Goal: Transaction & Acquisition: Subscribe to service/newsletter

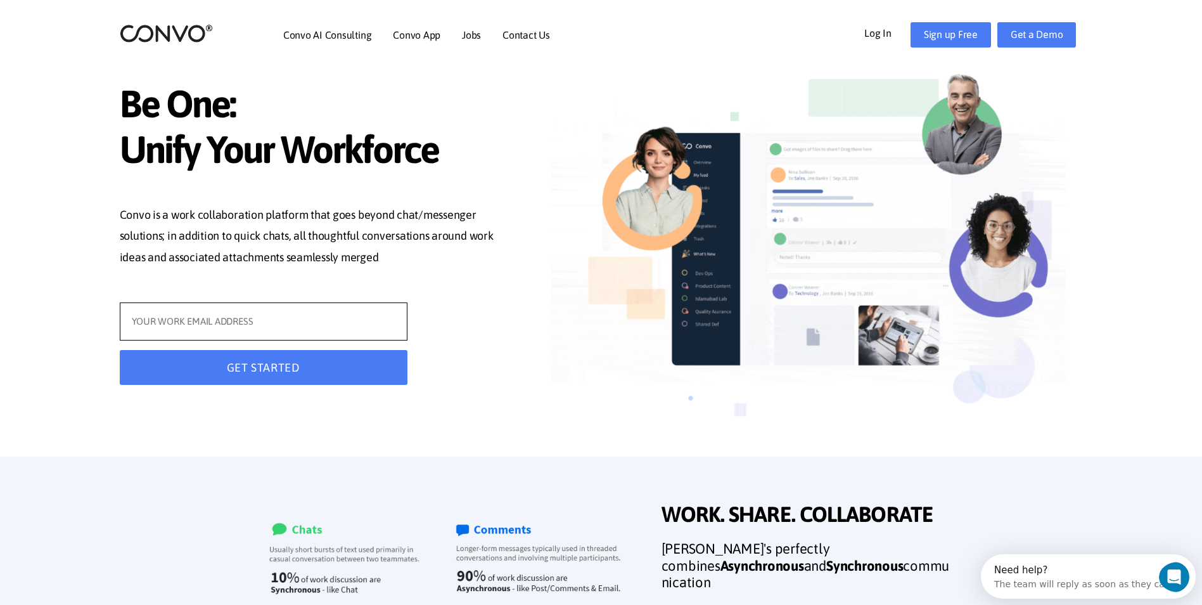
click at [252, 316] on input "text" at bounding box center [264, 321] width 288 height 38
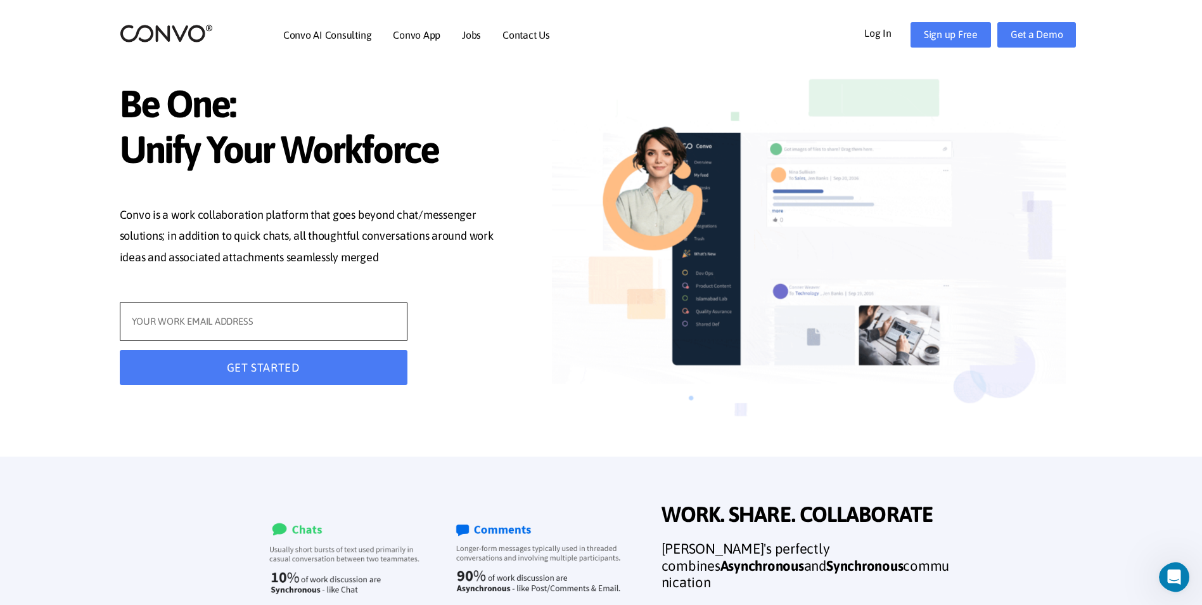
click at [205, 322] on input "text" at bounding box center [264, 321] width 288 height 38
click at [224, 323] on input "tech943" at bounding box center [264, 321] width 288 height 38
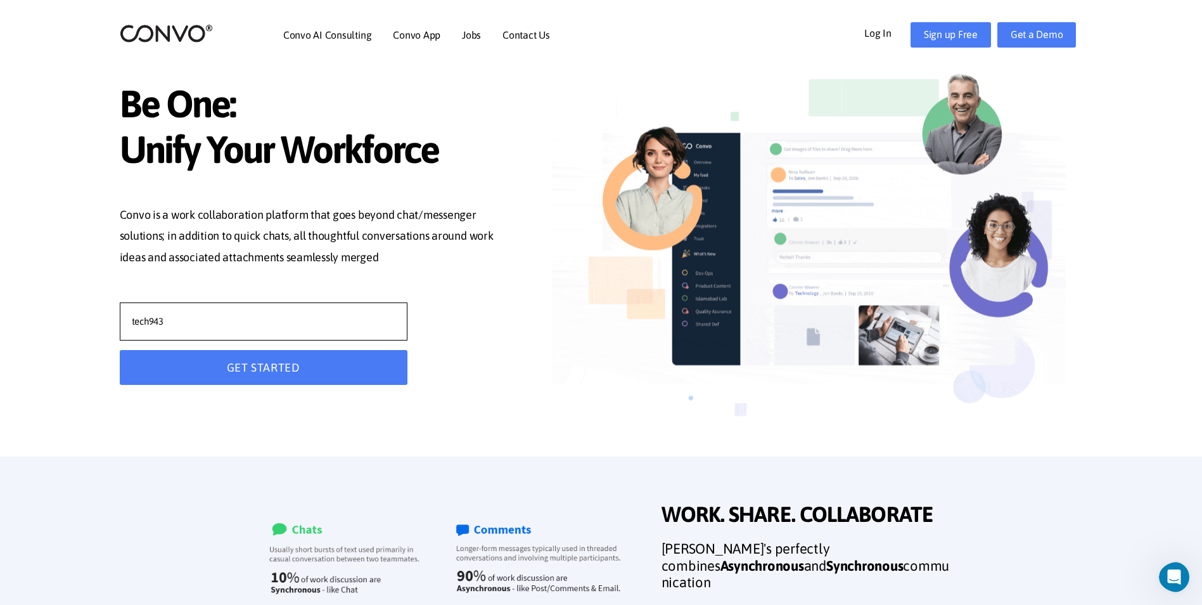
click at [236, 322] on input "tech943" at bounding box center [264, 321] width 288 height 38
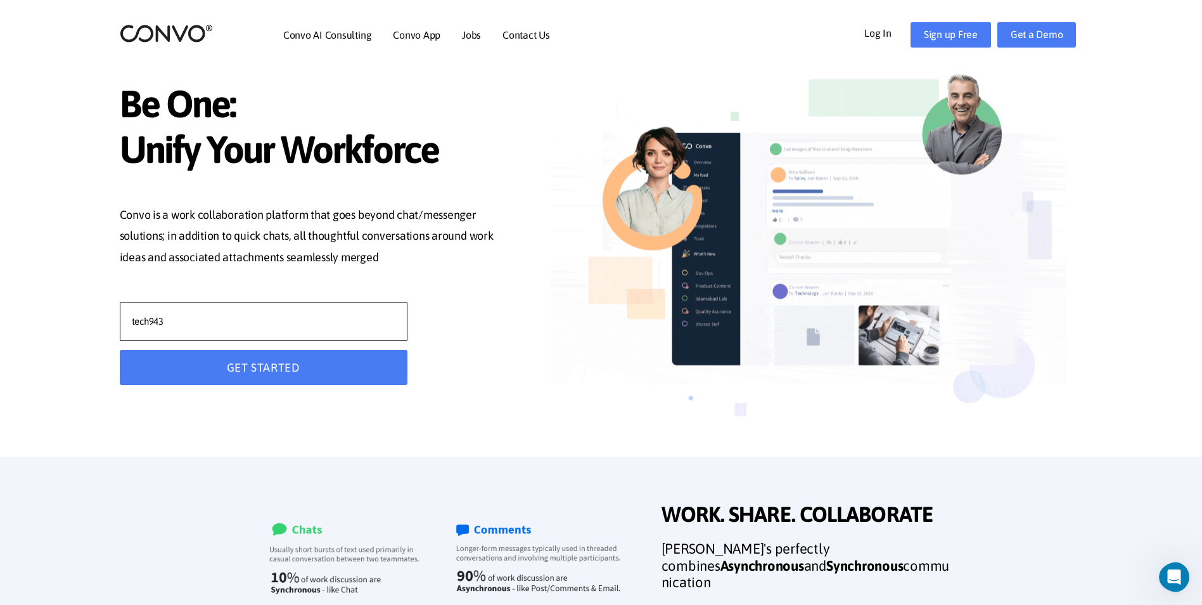
click at [243, 316] on input "tech943" at bounding box center [264, 321] width 288 height 38
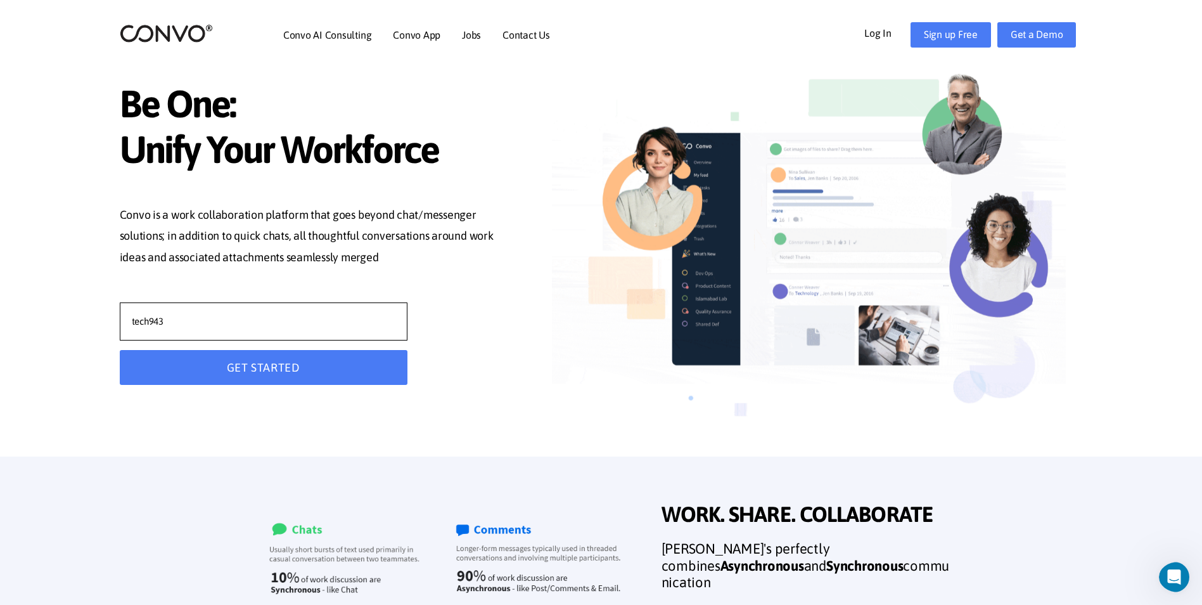
click at [219, 325] on input "tech943" at bounding box center [264, 321] width 288 height 38
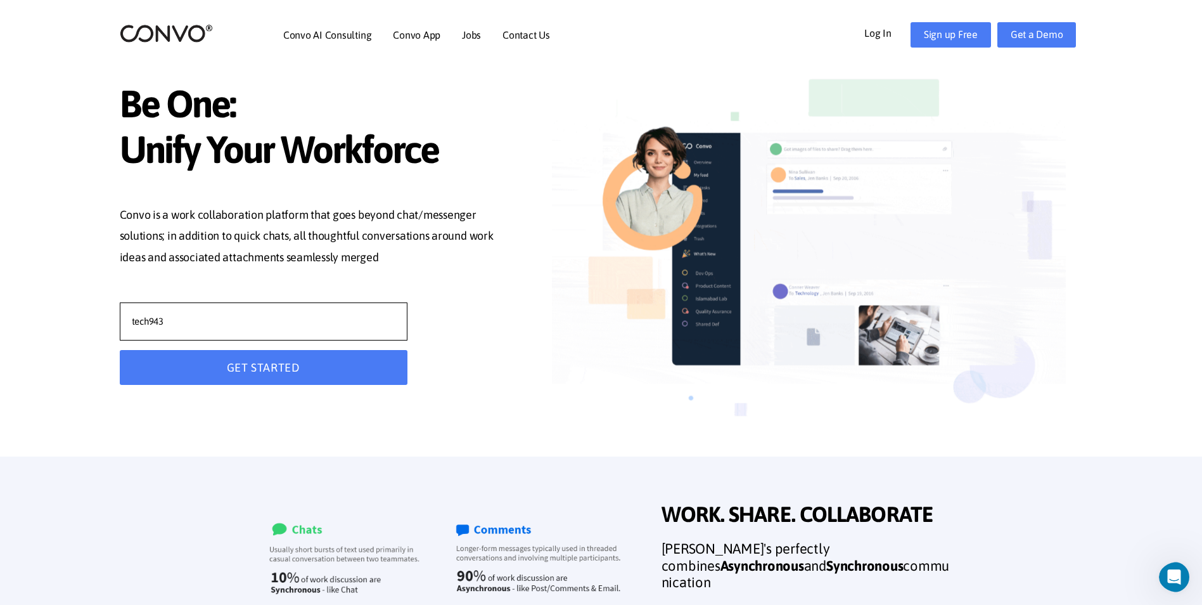
drag, startPoint x: 222, startPoint y: 323, endPoint x: 222, endPoint y: 310, distance: 12.7
click at [222, 321] on input "tech943" at bounding box center [264, 321] width 288 height 38
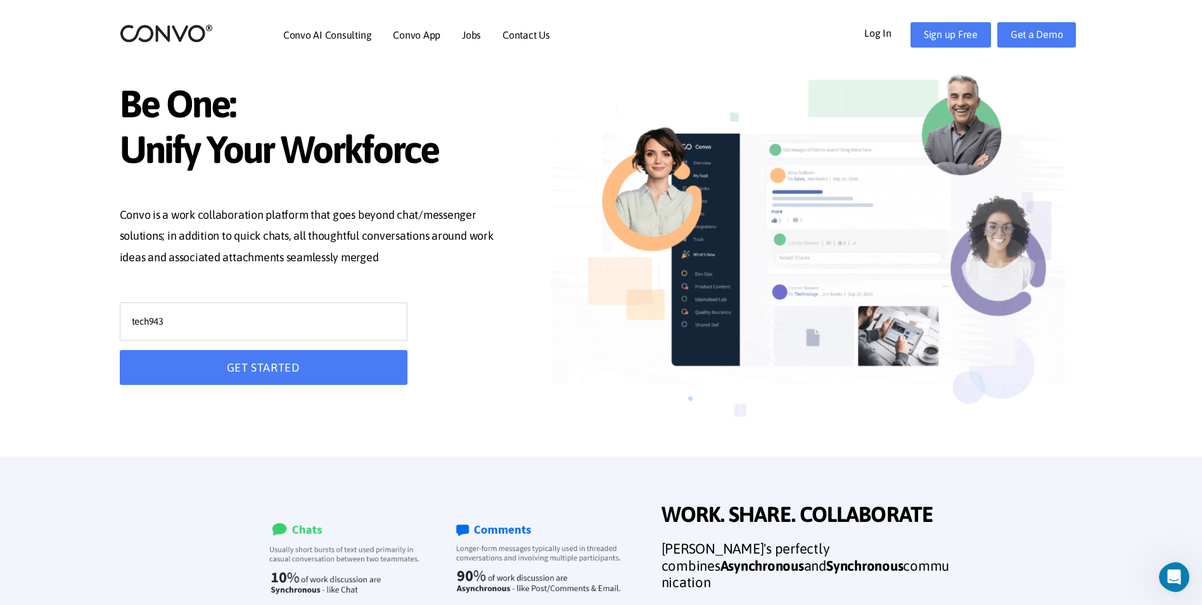
drag, startPoint x: 292, startPoint y: 272, endPoint x: 293, endPoint y: 292, distance: 19.7
click at [293, 290] on div "Be One: Unify Your Workforce Convo is a work collaboration platform that goes b…" at bounding box center [315, 228] width 390 height 333
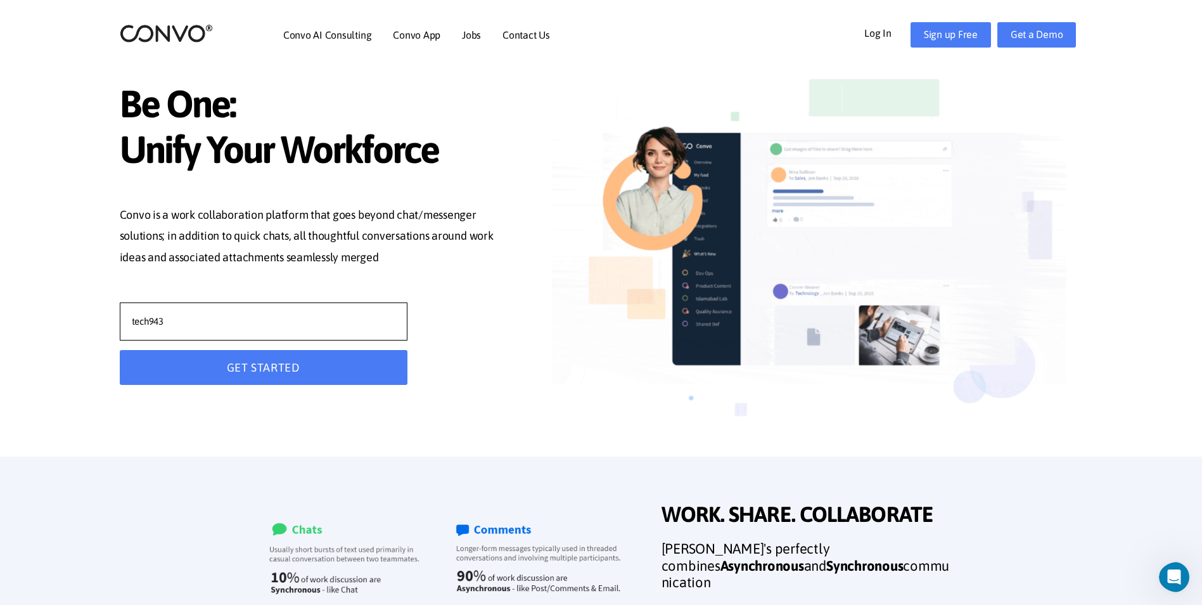
click at [184, 325] on input "tech943" at bounding box center [264, 321] width 288 height 38
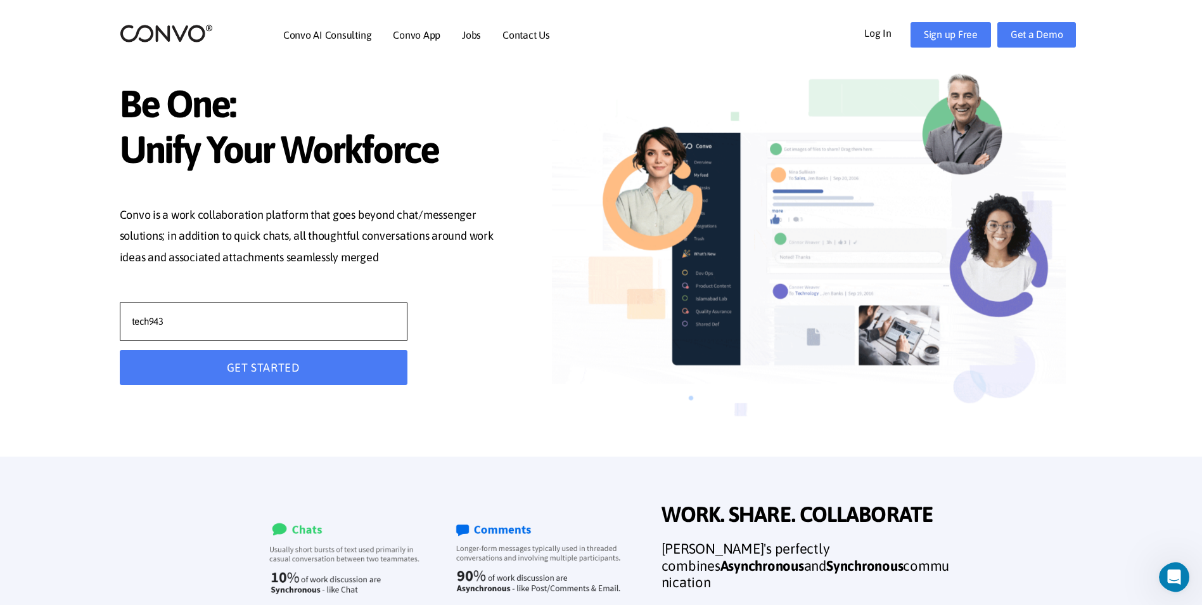
click at [223, 319] on input "tech943" at bounding box center [264, 321] width 288 height 38
click at [224, 322] on input "tech943" at bounding box center [264, 321] width 288 height 38
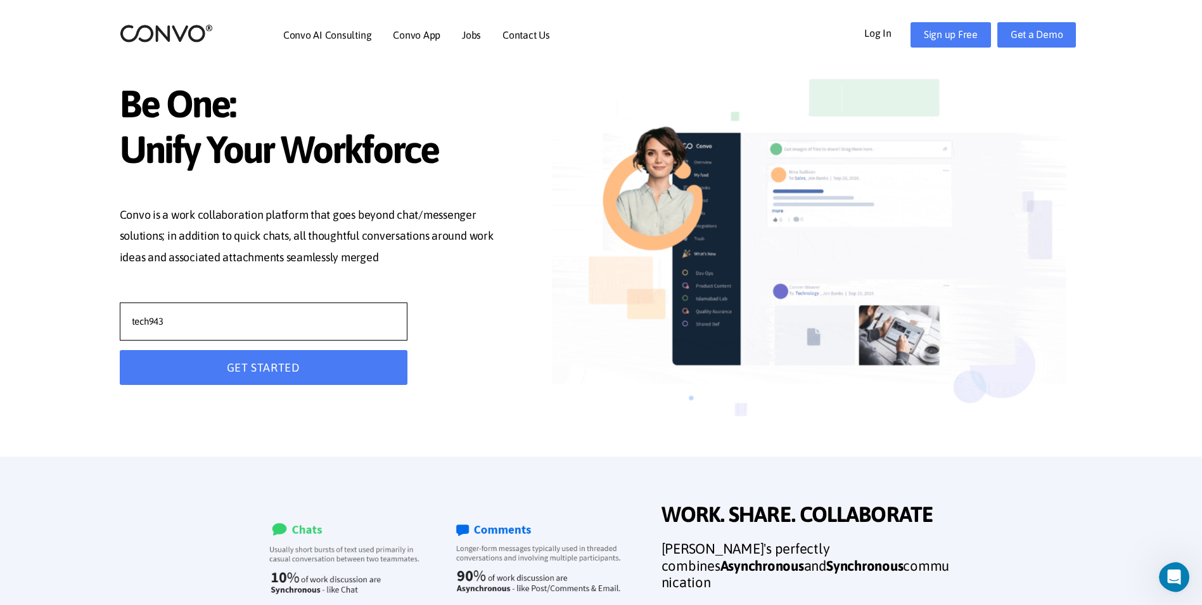
click at [190, 326] on input "tech943" at bounding box center [264, 321] width 288 height 38
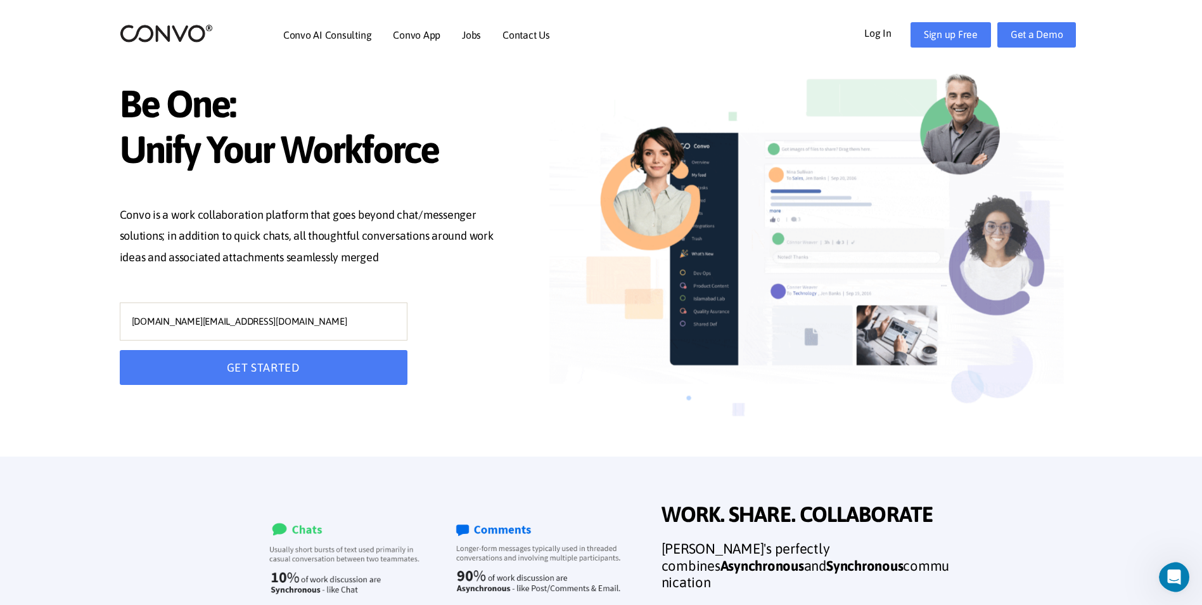
drag, startPoint x: 489, startPoint y: 326, endPoint x: 482, endPoint y: 338, distance: 14.2
click at [487, 331] on div "tech943.pr@gmail.com GET STARTED" at bounding box center [314, 348] width 409 height 92
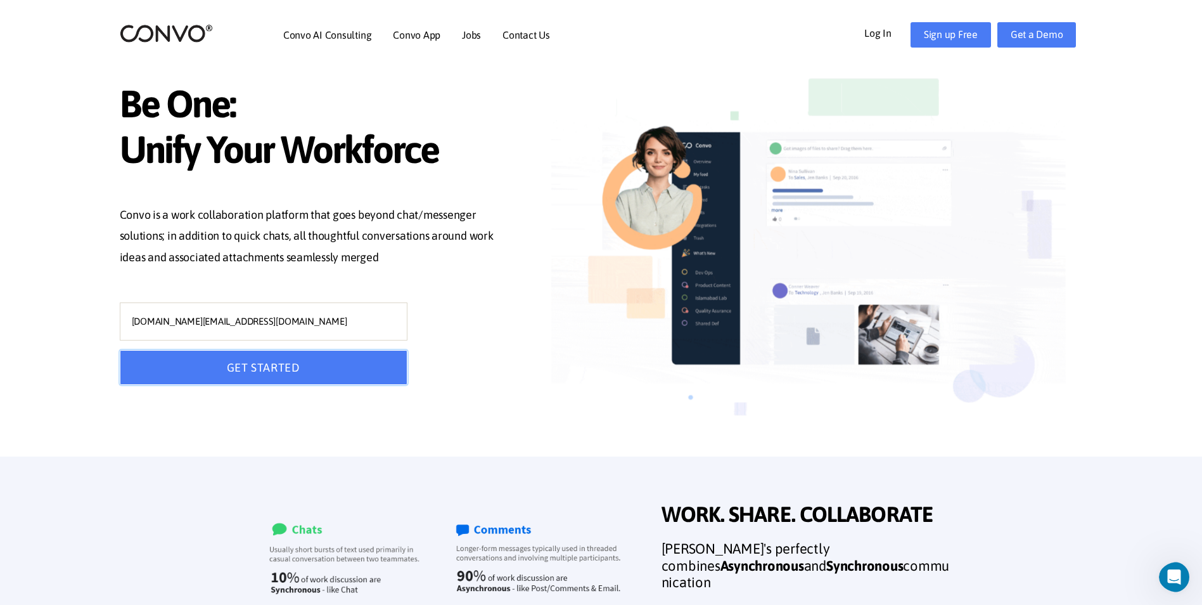
click at [257, 373] on button "GET STARTED" at bounding box center [264, 367] width 288 height 35
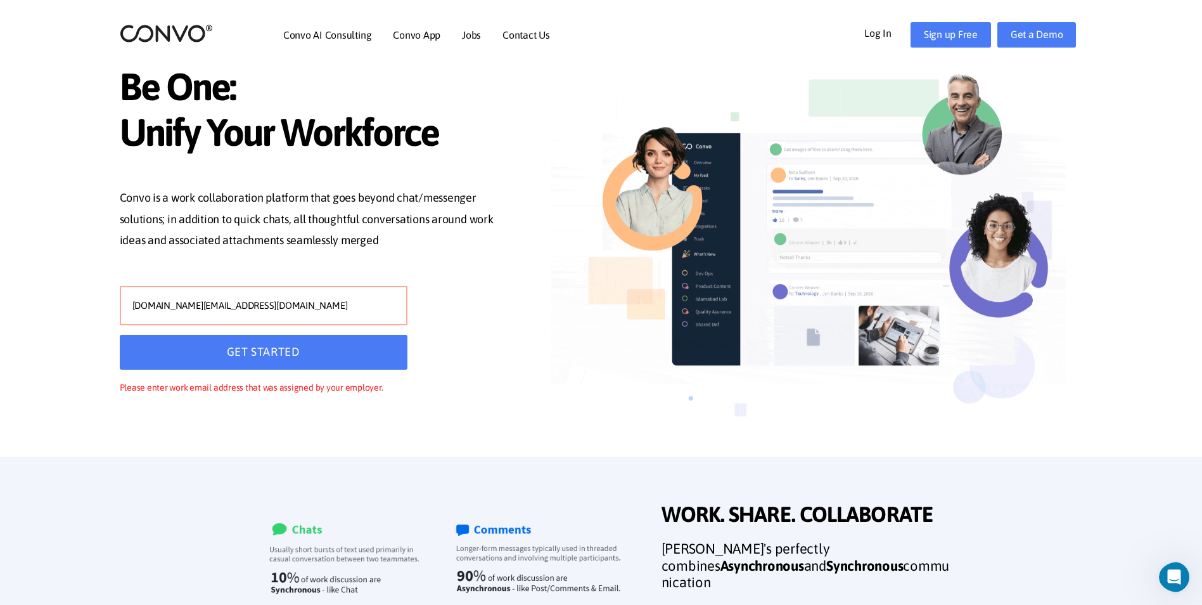
click at [238, 298] on input "tech943.pr@gmail.com" at bounding box center [264, 305] width 288 height 39
type input "t"
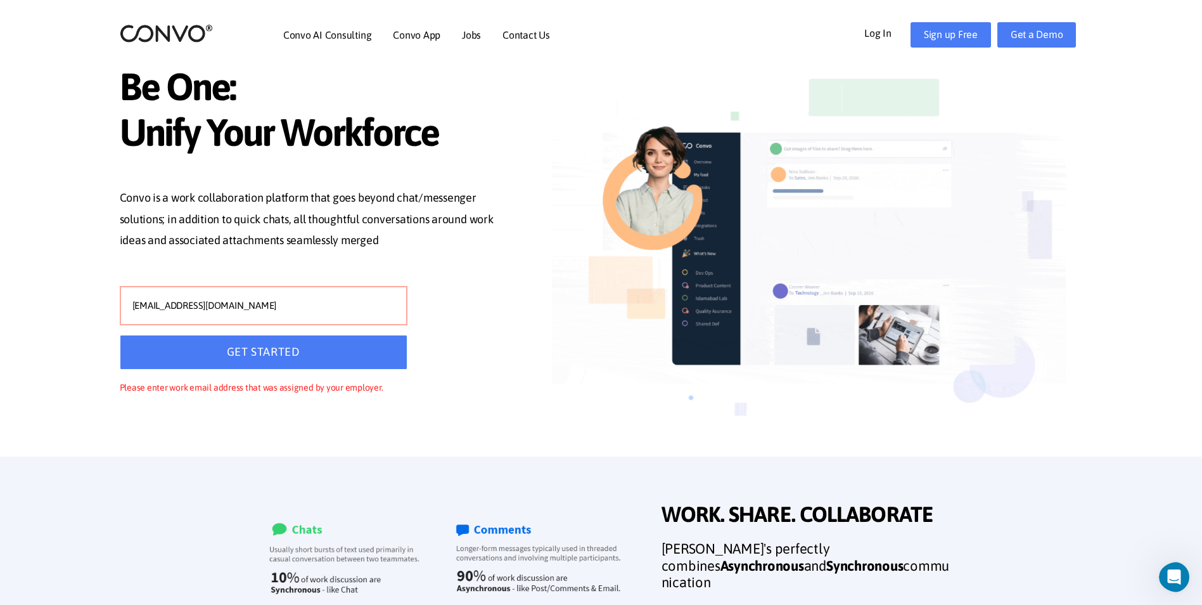
type input "[EMAIL_ADDRESS][DOMAIN_NAME]"
click at [223, 352] on button "GET STARTED" at bounding box center [264, 352] width 288 height 35
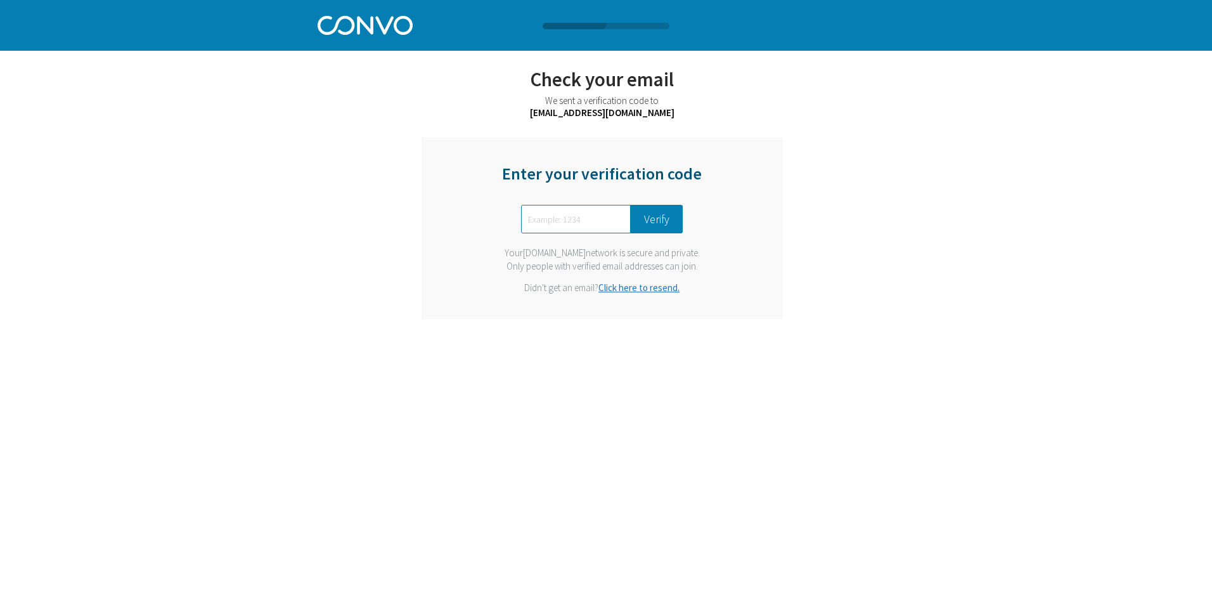
click at [652, 285] on link "Click here to resend." at bounding box center [638, 287] width 81 height 12
click at [561, 238] on div "Enter your verification code Verify Your [DOMAIN_NAME] network is secure and pr…" at bounding box center [602, 228] width 361 height 181
drag, startPoint x: 561, startPoint y: 238, endPoint x: 546, endPoint y: 222, distance: 22.4
click at [546, 222] on input "text" at bounding box center [576, 219] width 110 height 29
click at [565, 209] on input "text" at bounding box center [576, 219] width 110 height 29
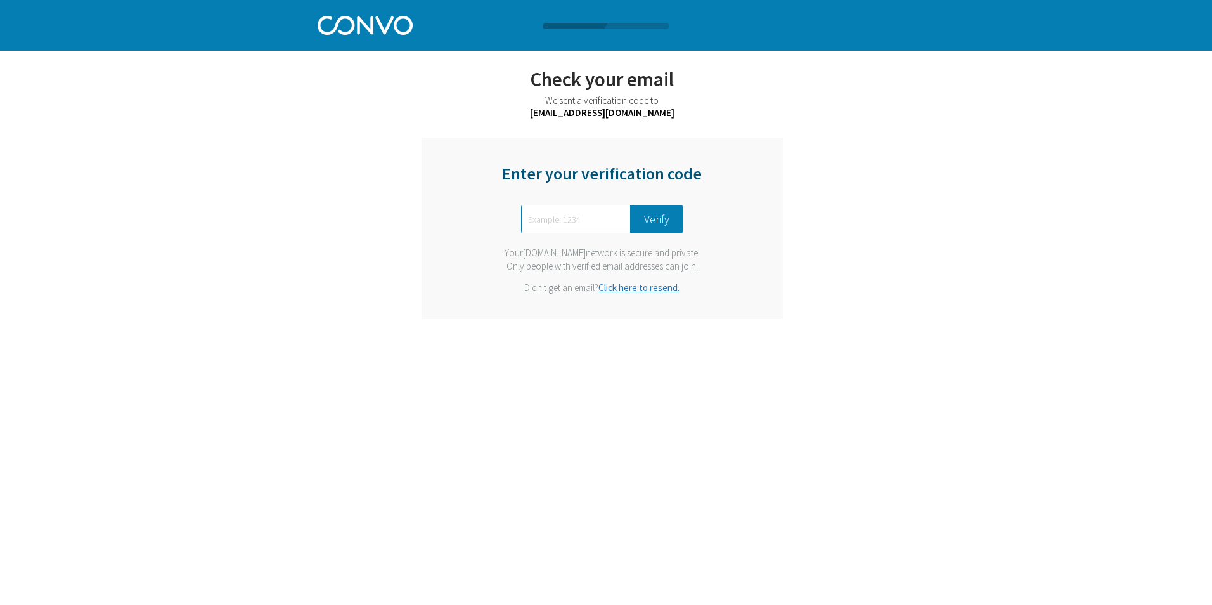
click at [1029, 61] on html "Log in Pricing Security Apps Contact Sales Careers 1 1 1 Let’s get started with…" at bounding box center [606, 30] width 1212 height 61
click at [764, 248] on div "Enter your verification code Verify Your [DOMAIN_NAME] network is secure and pr…" at bounding box center [602, 228] width 361 height 181
click at [774, 248] on div "Enter your verification code Verify Your [DOMAIN_NAME] network is secure and pr…" at bounding box center [602, 228] width 361 height 181
drag, startPoint x: 813, startPoint y: 222, endPoint x: 818, endPoint y: 226, distance: 6.7
click at [818, 226] on div "Check your email We sent a verification code to [EMAIL_ADDRESS][DOMAIN_NAME] En…" at bounding box center [602, 193] width 498 height 252
